Goal: Task Accomplishment & Management: Use online tool/utility

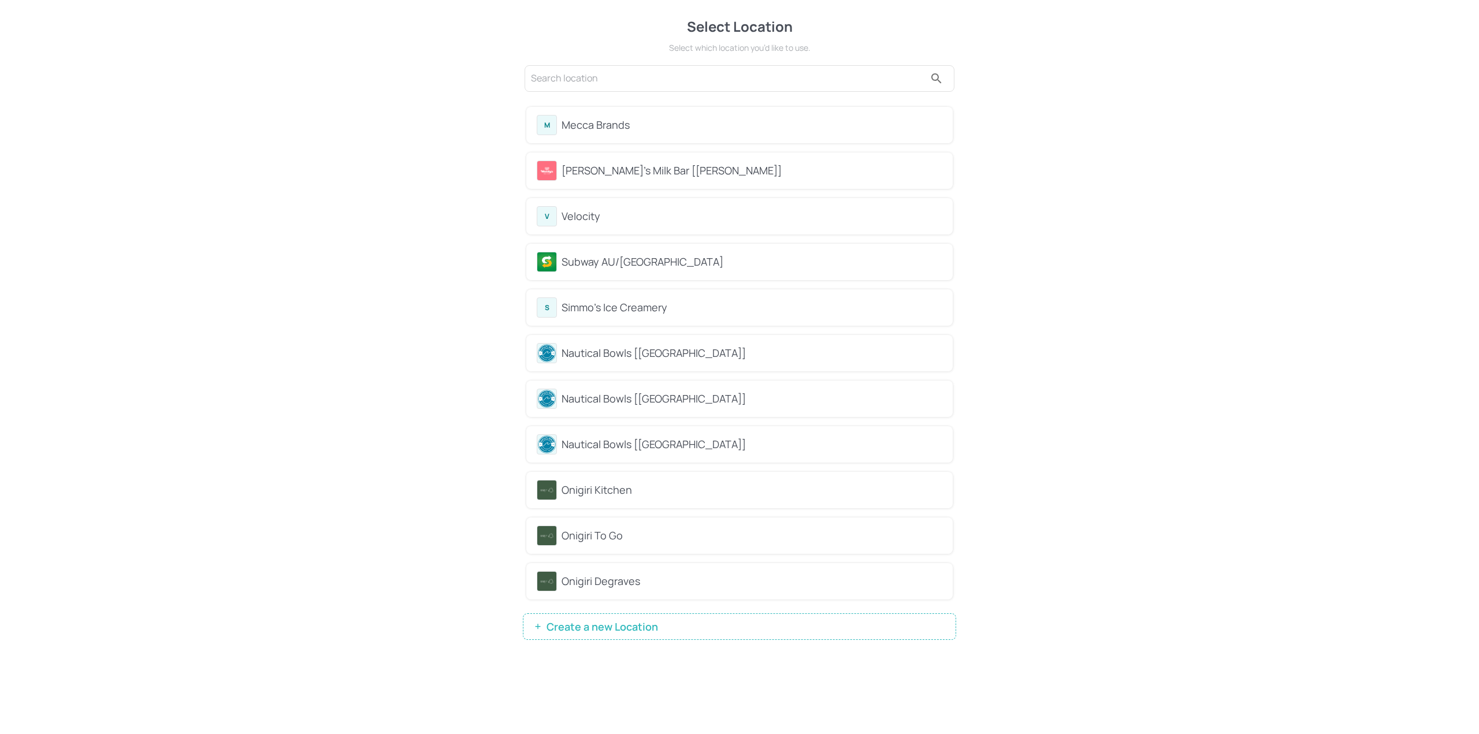
click at [633, 130] on div "Mecca Brands" at bounding box center [752, 125] width 381 height 16
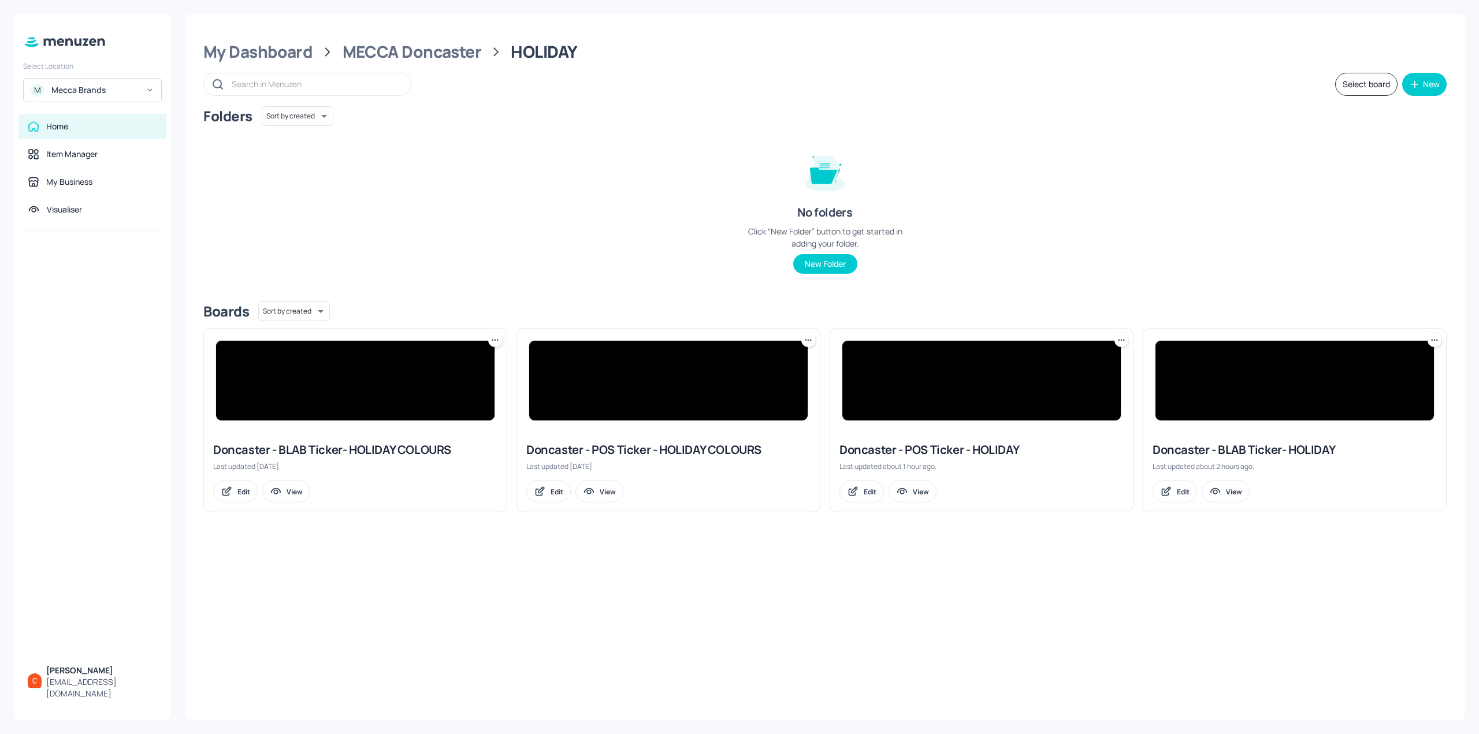
click at [370, 79] on input "text" at bounding box center [316, 84] width 168 height 17
click at [1323, 412] on img at bounding box center [1294, 381] width 278 height 80
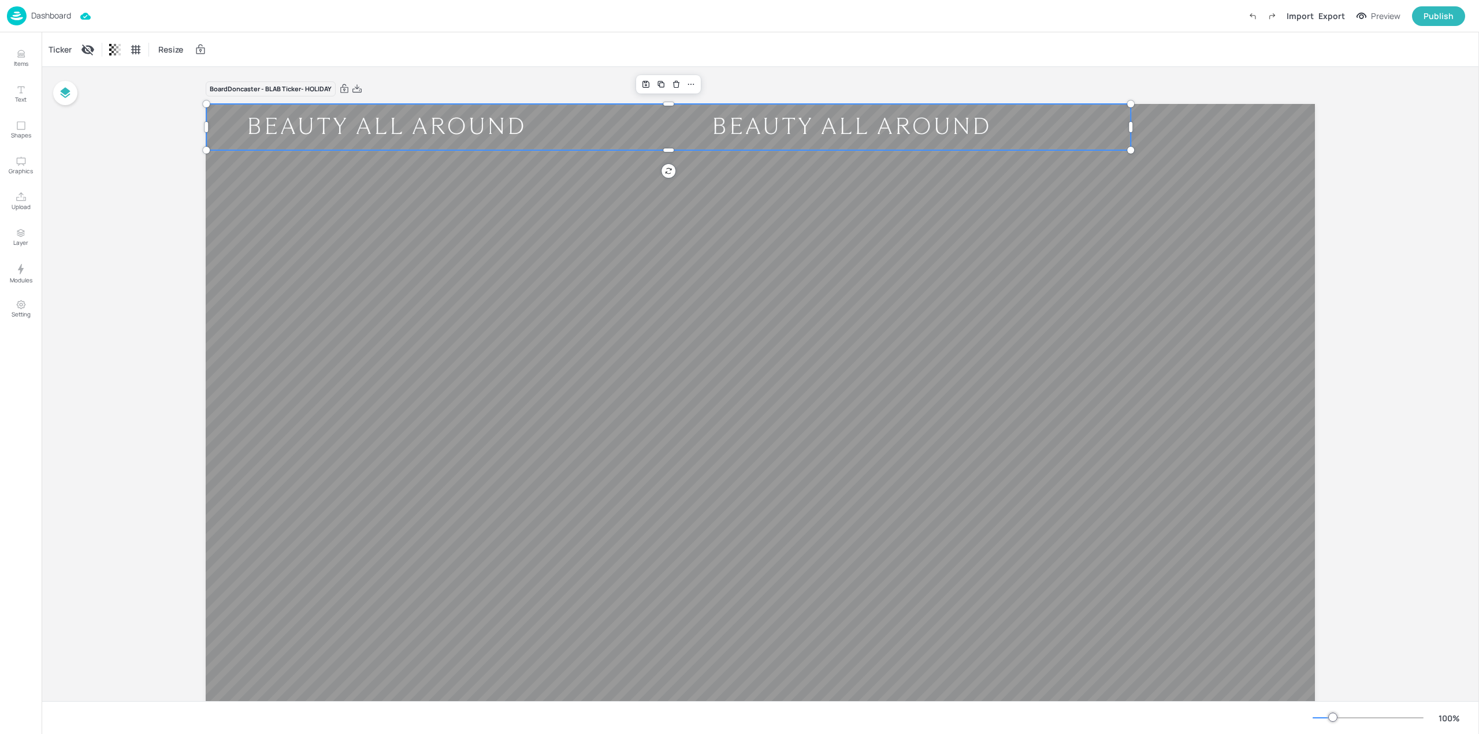
click at [419, 132] on div "BEAUTY ALL AROUND" at bounding box center [386, 127] width 361 height 30
click at [57, 48] on div "Ticker" at bounding box center [60, 49] width 28 height 18
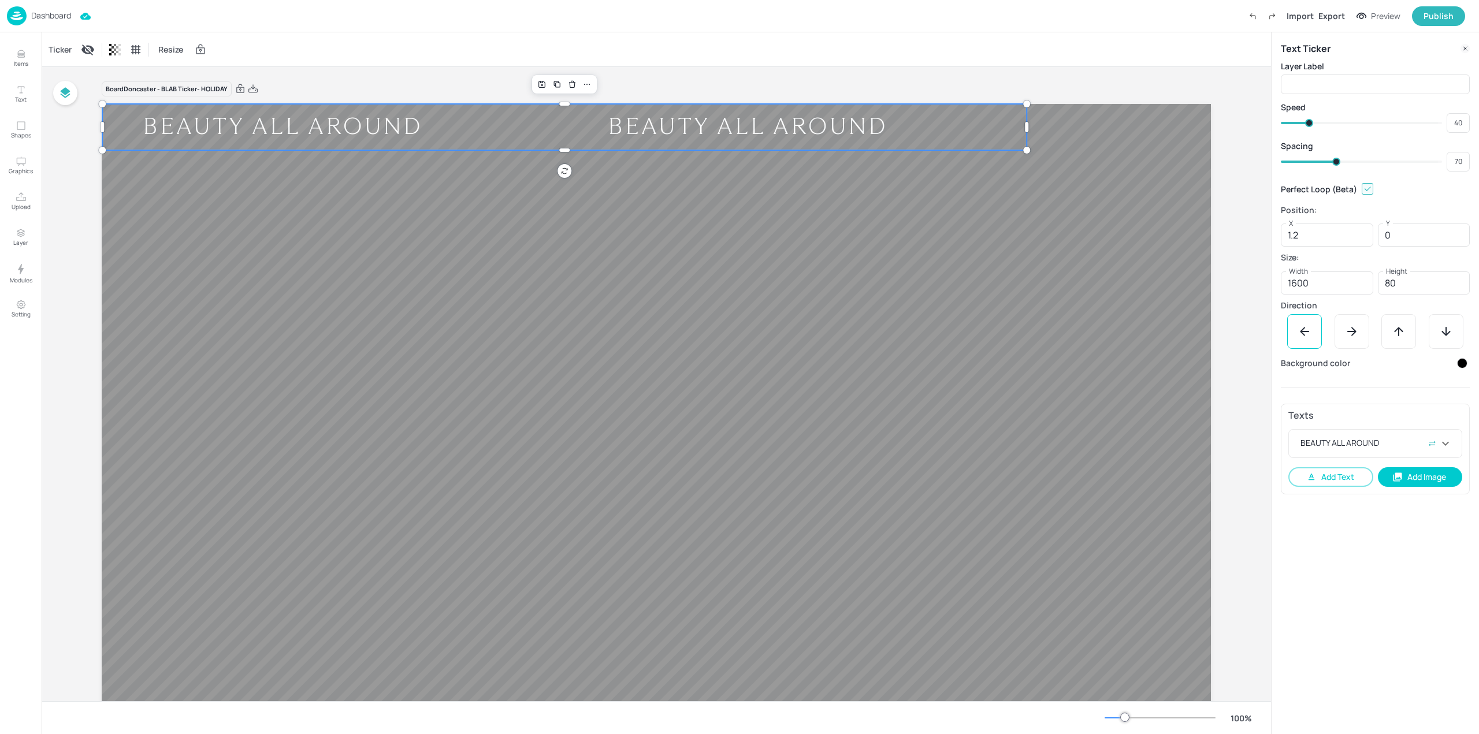
click at [43, 7] on div "Dashboard" at bounding box center [39, 15] width 64 height 19
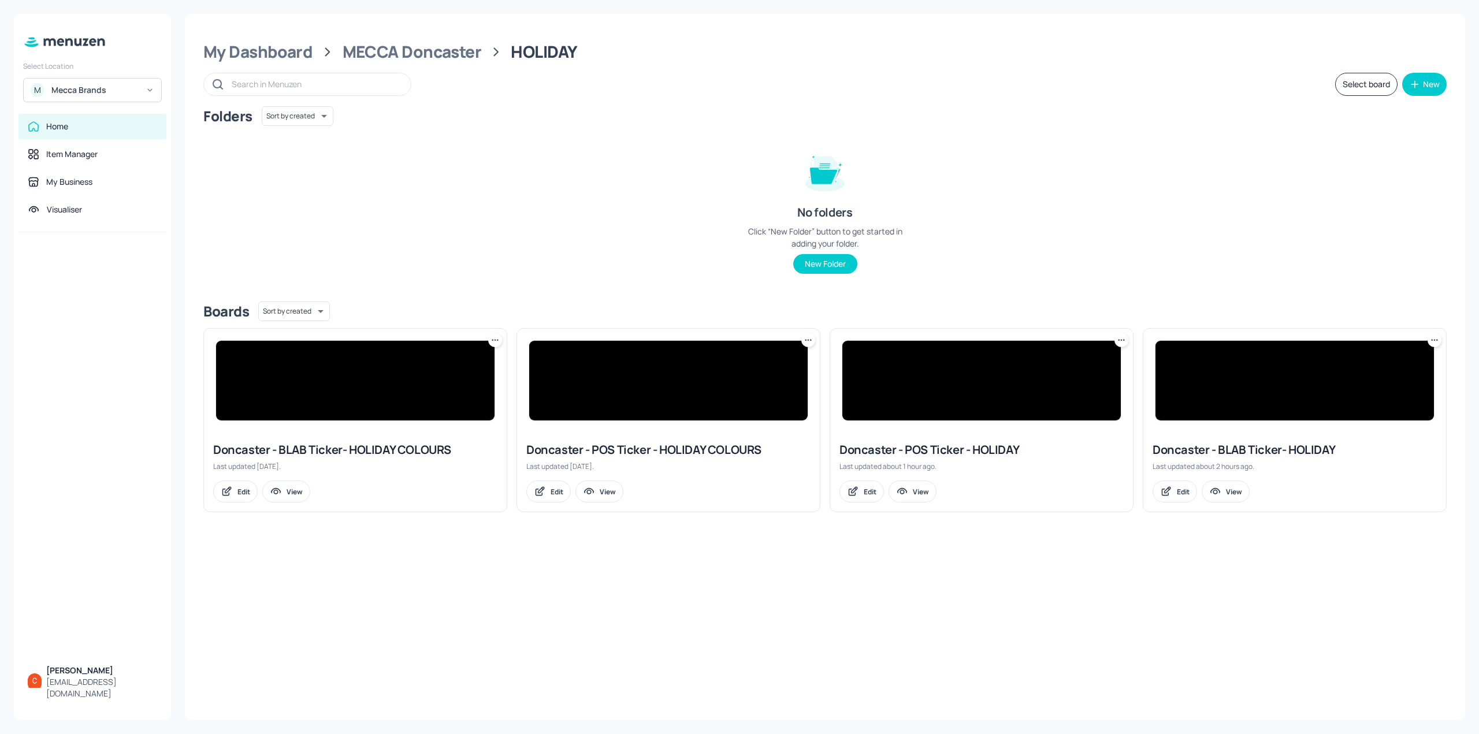
click at [662, 386] on img at bounding box center [668, 381] width 278 height 80
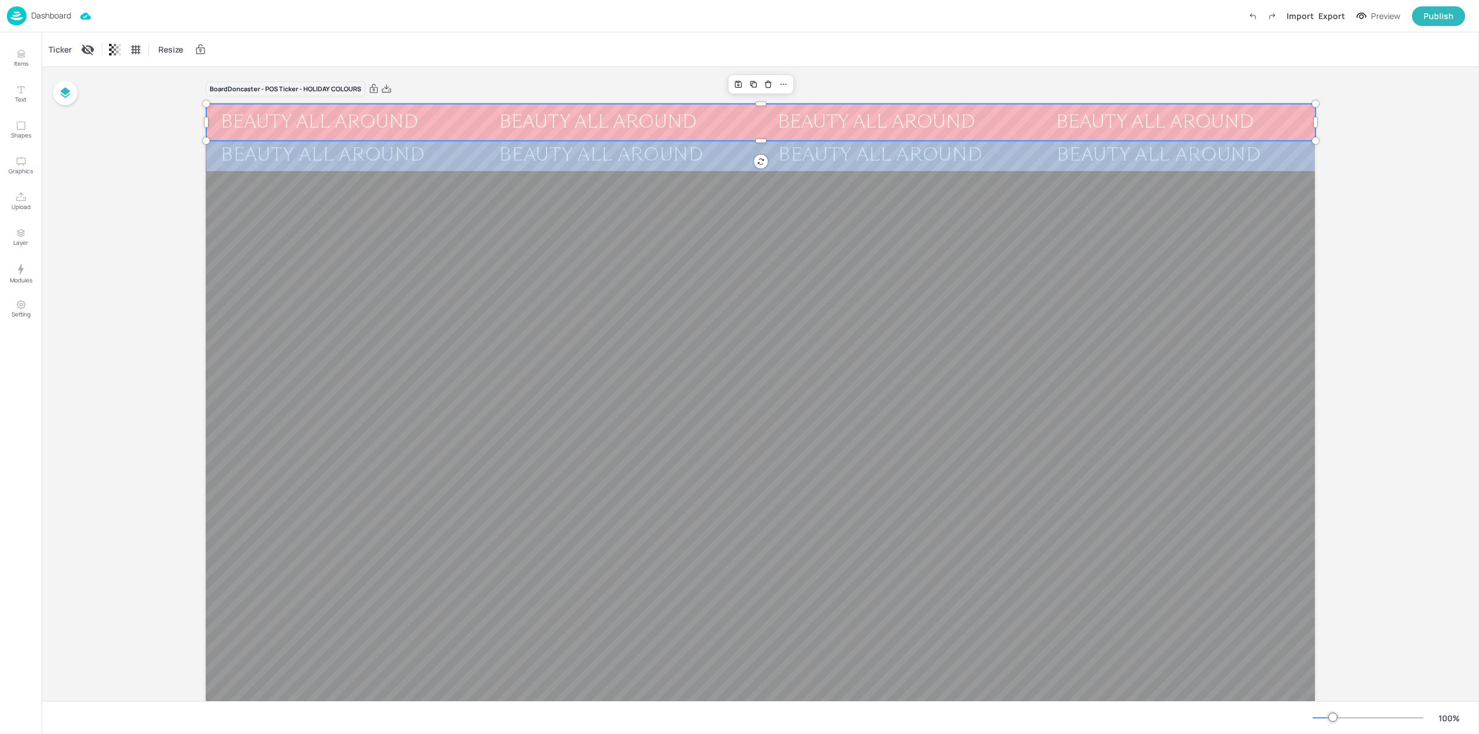
click at [682, 137] on div "BEAUTY ALL AROUND BEAUTY ALL AROUND BEAUTY ALL AROUND BEAUTY ALL AROUND BEAUTY …" at bounding box center [760, 416] width 1109 height 624
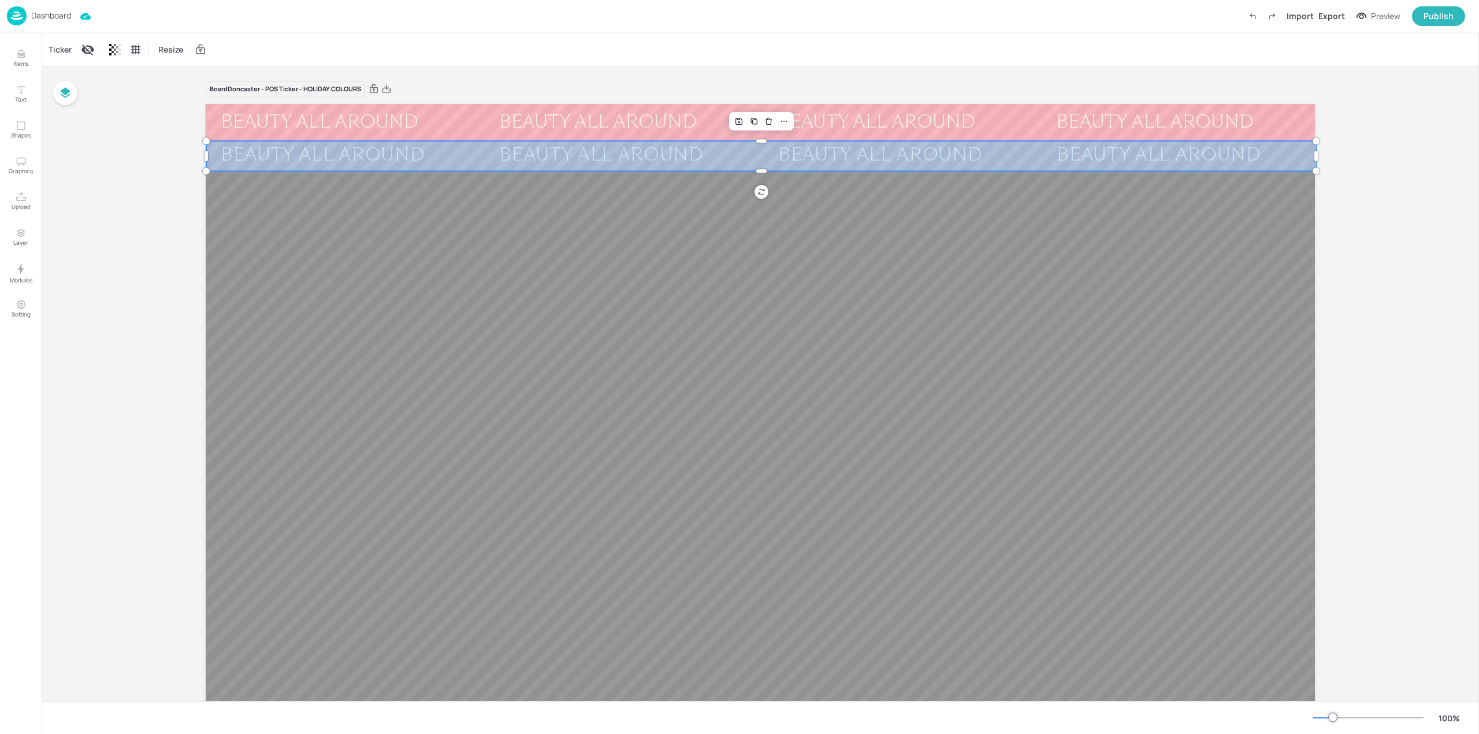
click at [692, 165] on div "BEAUTY ALL AROUND" at bounding box center [624, 156] width 278 height 25
click at [18, 18] on img at bounding box center [17, 15] width 20 height 19
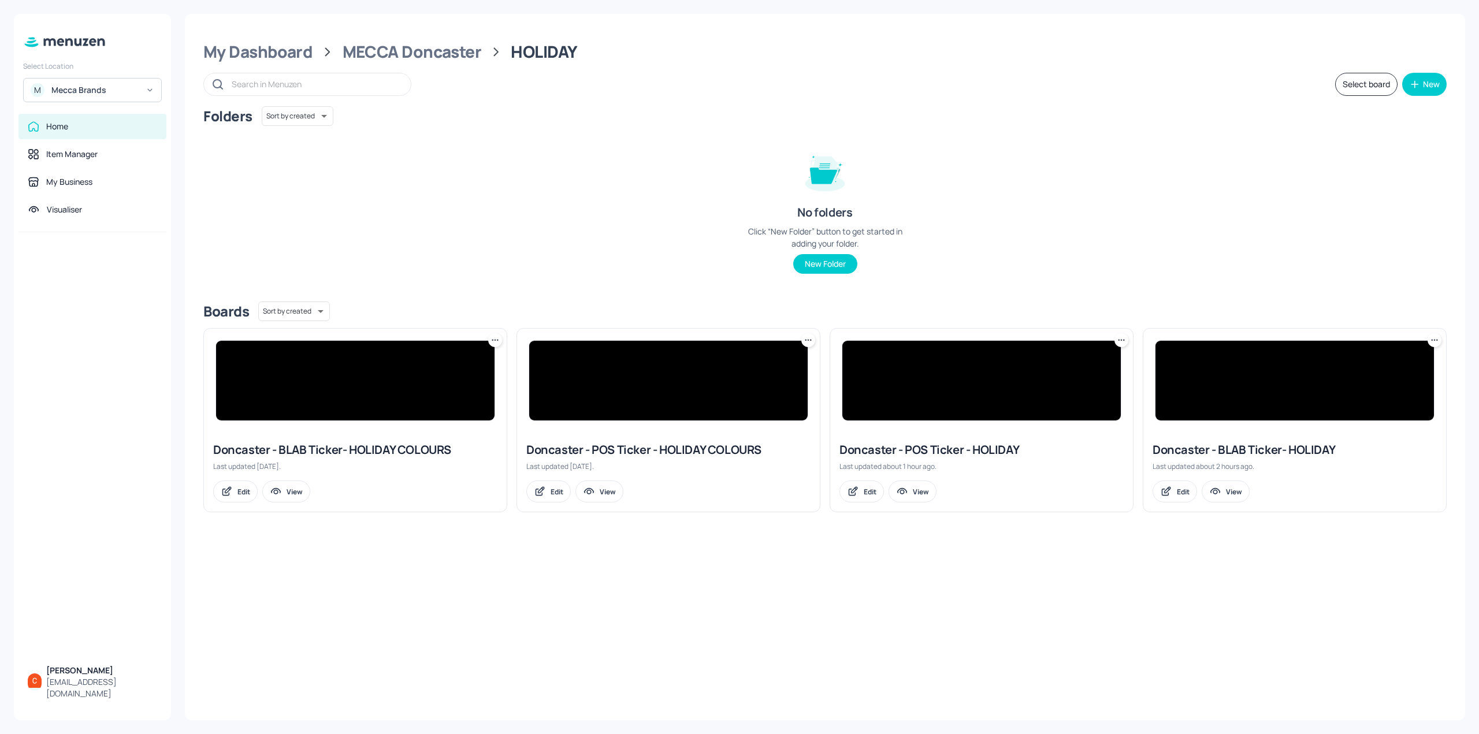
click at [982, 387] on img at bounding box center [981, 381] width 278 height 80
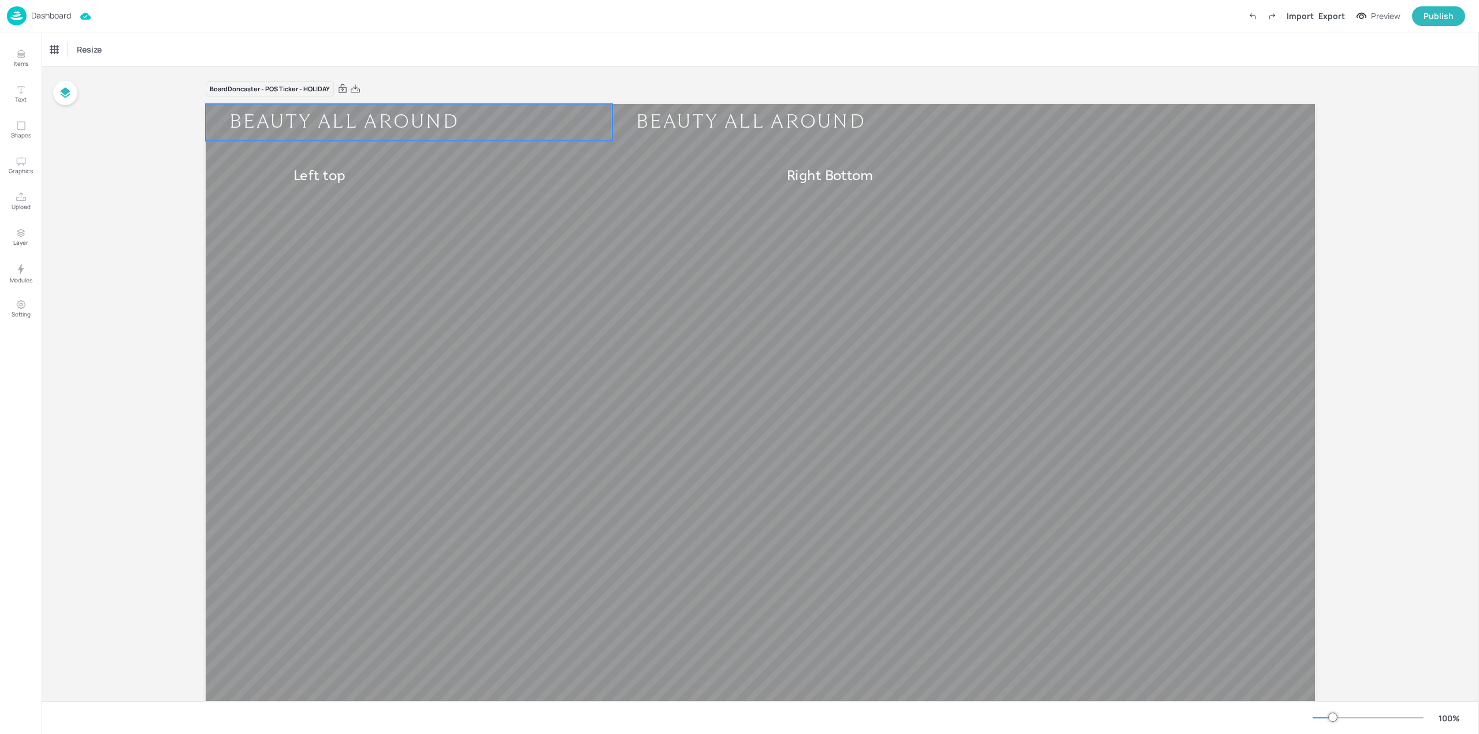
click at [474, 129] on div "BEAUTY ALL AROUND" at bounding box center [410, 122] width 408 height 25
click at [304, 170] on span "Left top" at bounding box center [318, 176] width 51 height 16
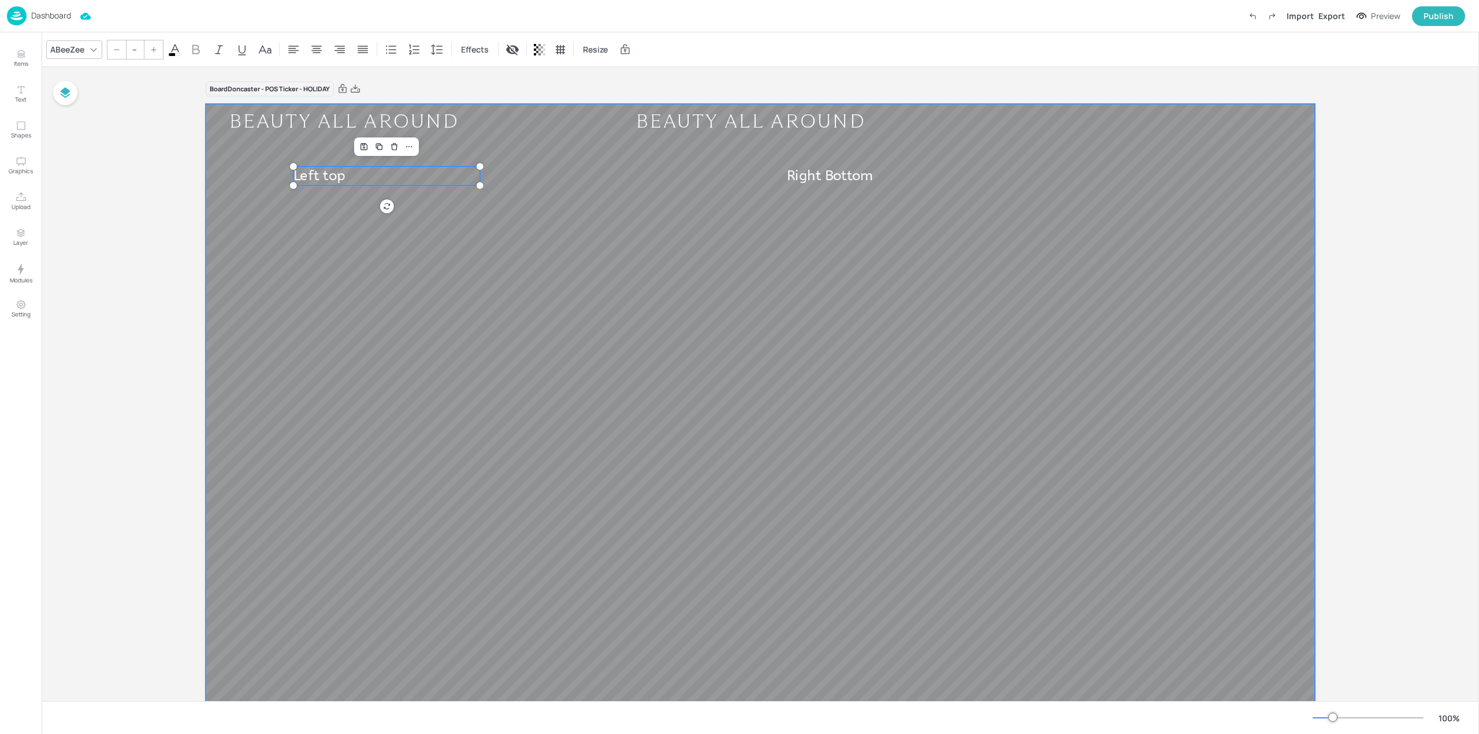
type input "24"
click at [812, 179] on span "Right Bottom" at bounding box center [830, 176] width 86 height 16
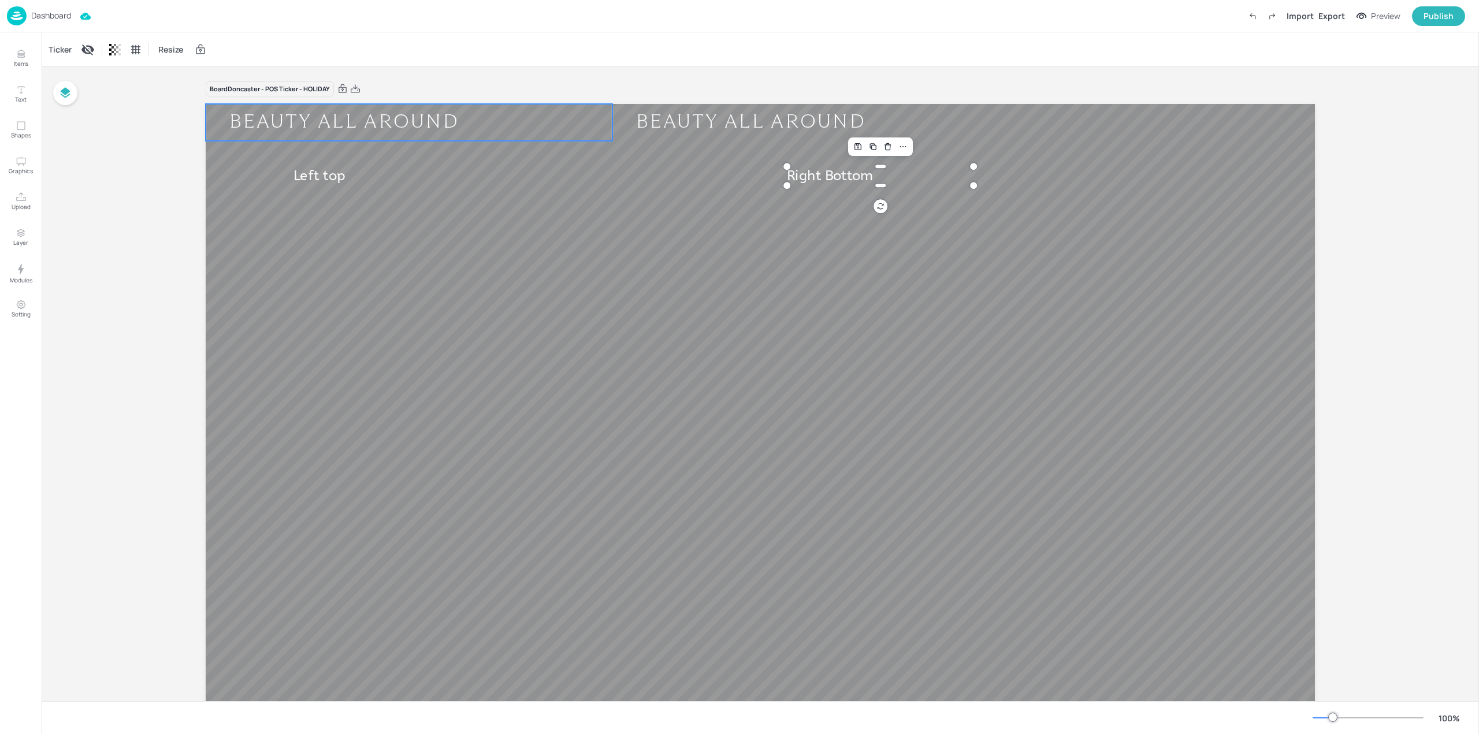
click at [301, 131] on div "BEAUTY ALL AROUND" at bounding box center [344, 122] width 277 height 25
click at [639, 120] on div "BEAUTY ALL AROUND" at bounding box center [750, 122] width 277 height 25
click at [575, 131] on div "BEAUTY ALL AROUND" at bounding box center [410, 122] width 408 height 25
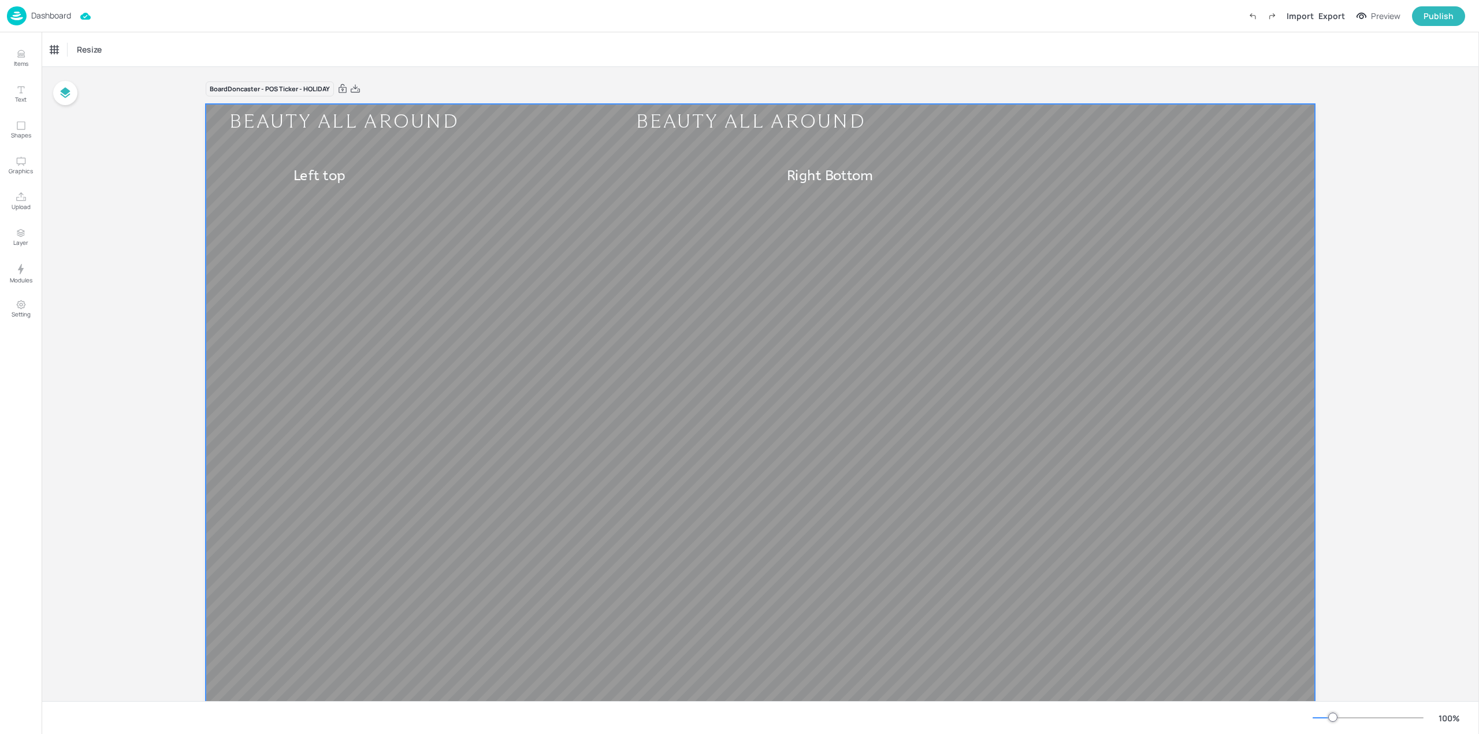
click at [614, 126] on div "BEAUTY ALL AROUND" at bounding box center [752, 122] width 277 height 25
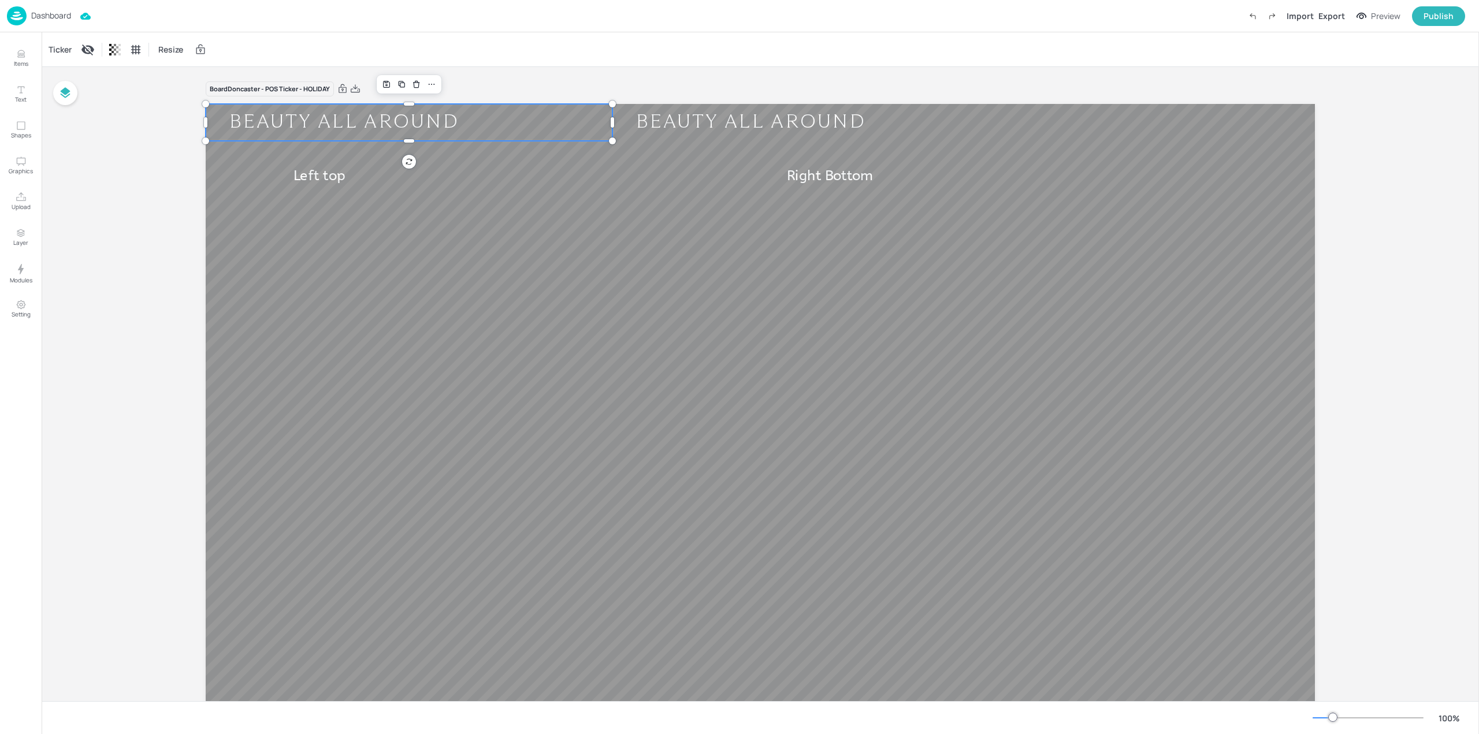
click at [793, 100] on div "Board Doncaster - POS Ticker - HOLIDAY BEAUTY ALL AROUND BEAUTY ALL AROUND BEAU…" at bounding box center [760, 419] width 1109 height 676
click at [641, 132] on div "BEAUTY ALL AROUND" at bounding box center [750, 122] width 277 height 25
click at [614, 126] on div "BEAUTY ALL AROUND" at bounding box center [752, 122] width 277 height 25
click at [684, 129] on div "BEAUTY ALL AROUND" at bounding box center [750, 122] width 277 height 25
click at [614, 126] on div "BEAUTY ALL AROUND" at bounding box center [752, 122] width 277 height 25
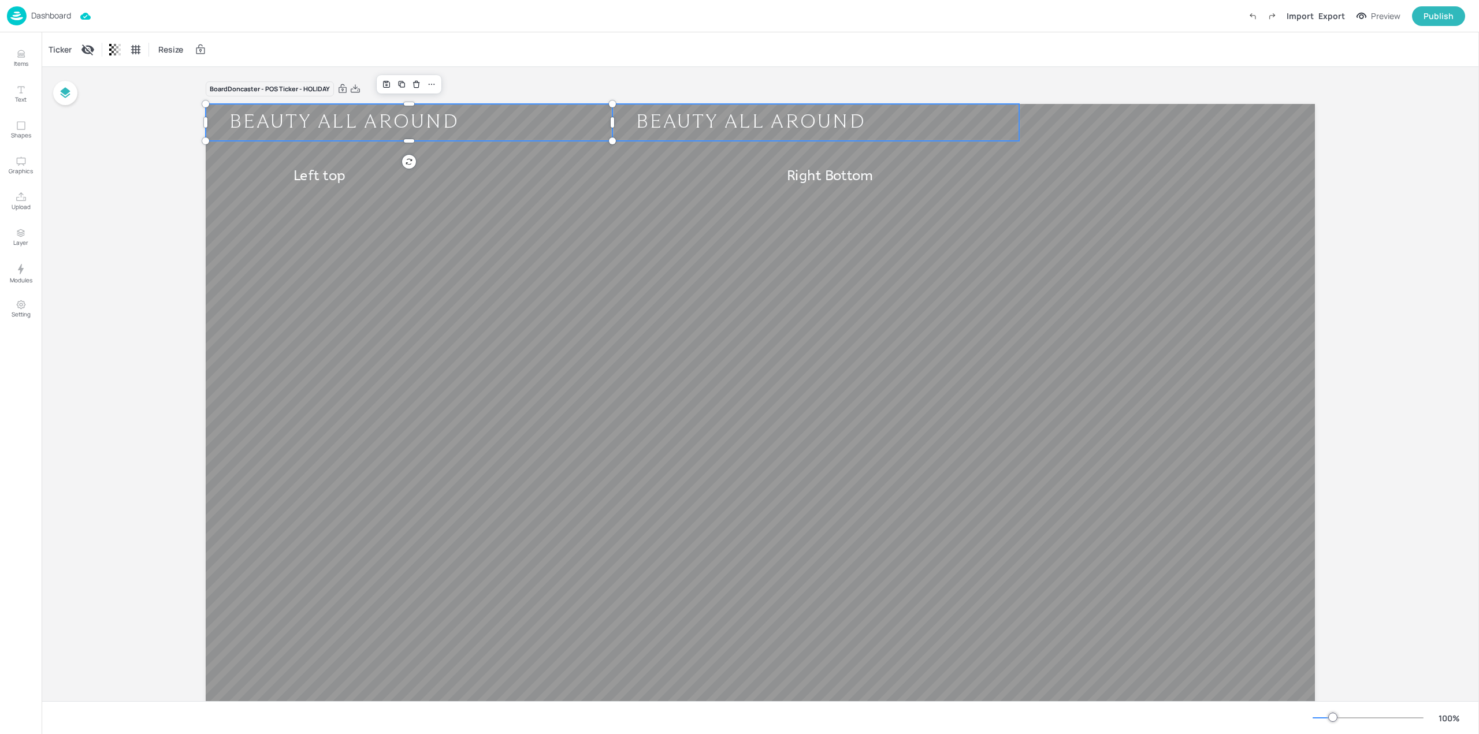
click at [809, 130] on div "BEAUTY ALL AROUND" at bounding box center [816, 122] width 408 height 25
click at [23, 14] on img at bounding box center [17, 15] width 20 height 19
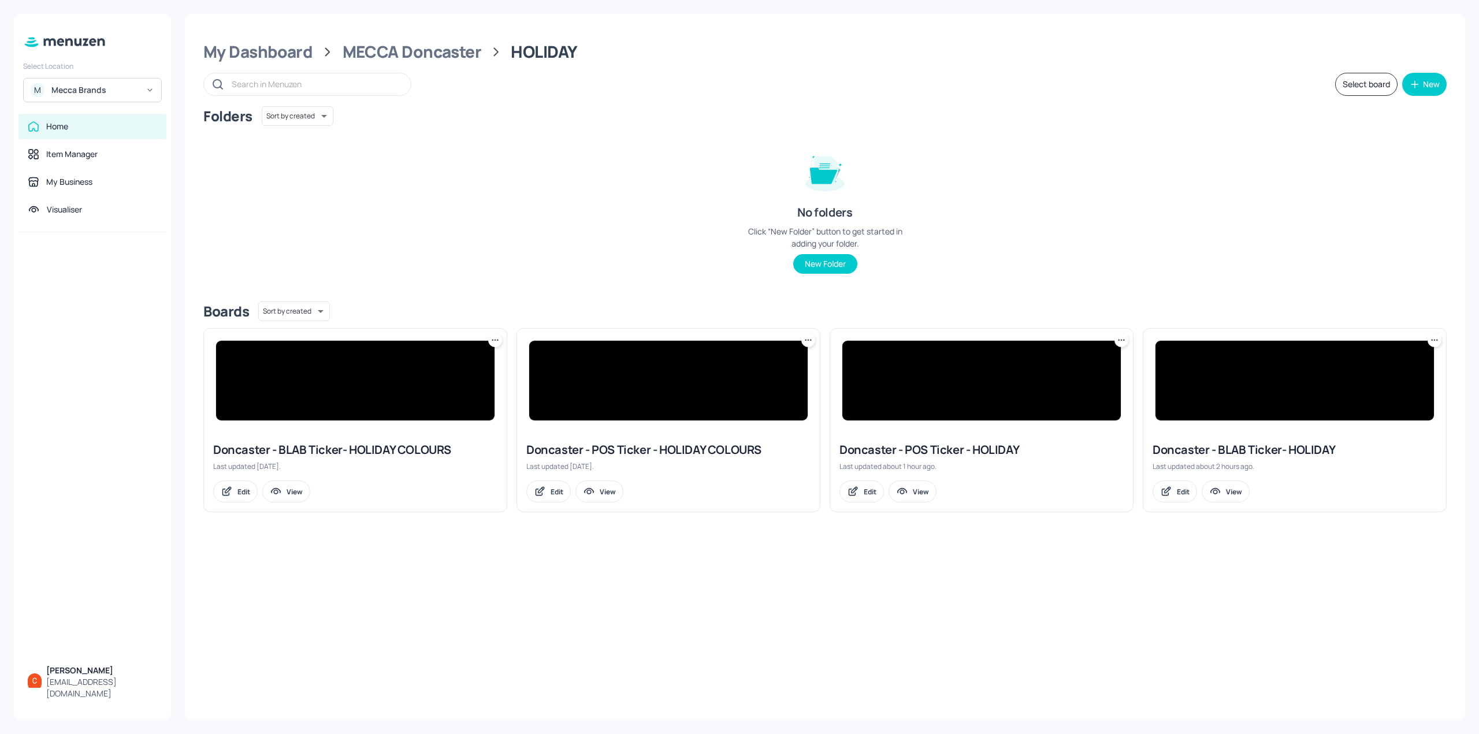
click at [701, 389] on img at bounding box center [668, 381] width 278 height 80
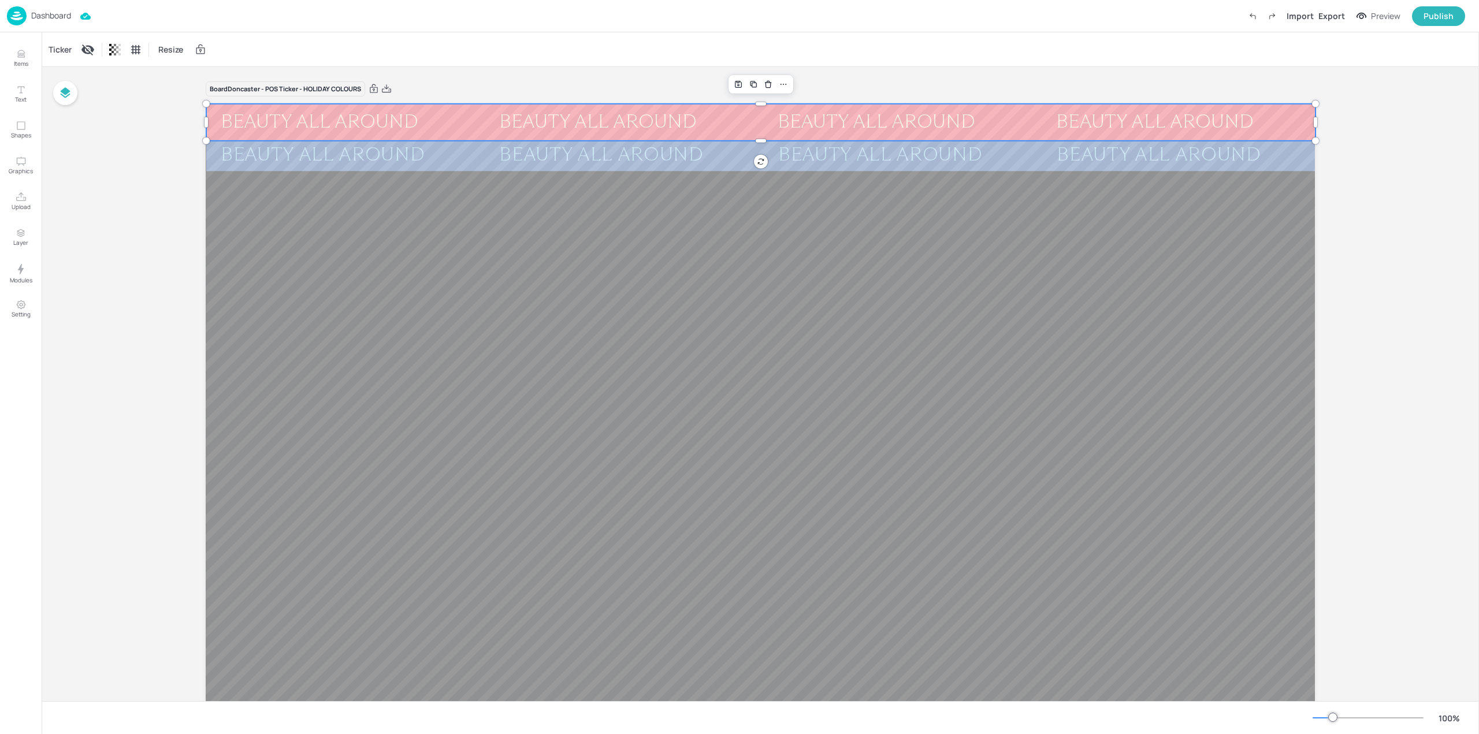
click at [625, 130] on div "BEAUTY ALL AROUND" at bounding box center [598, 122] width 226 height 25
